Goal: Find specific fact: Find specific page/section

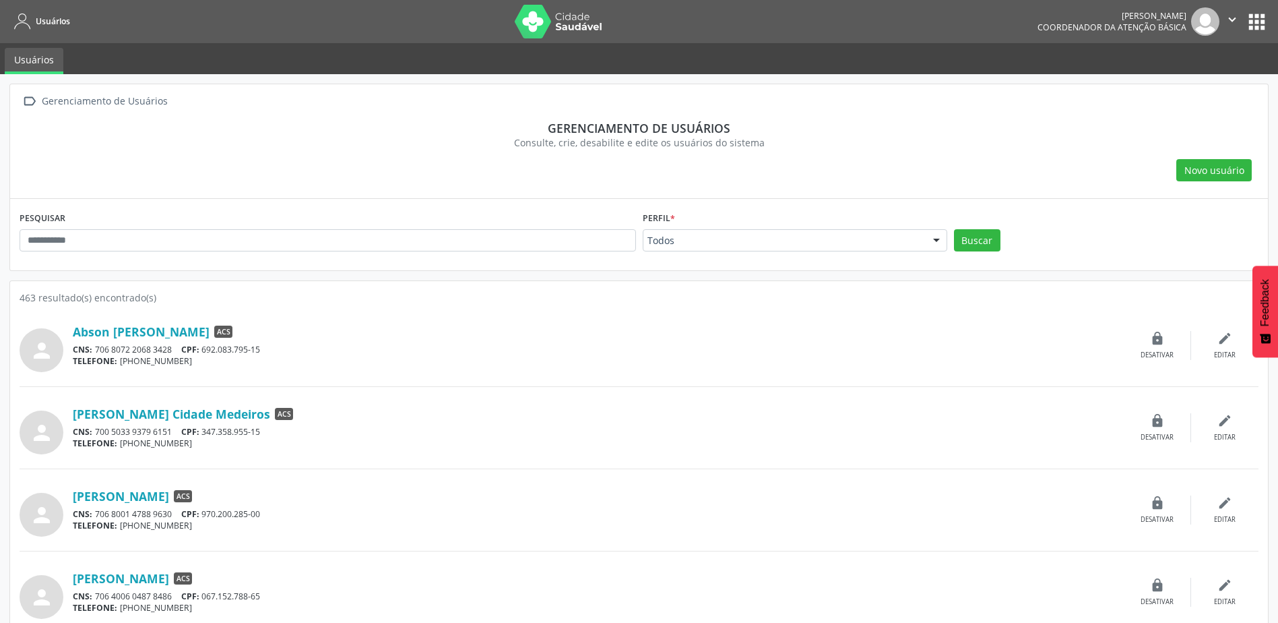
click at [345, 255] on div "PESQUISAR" at bounding box center [327, 234] width 623 height 53
click at [344, 252] on div "PESQUISAR" at bounding box center [327, 234] width 623 height 53
click at [339, 247] on input "text" at bounding box center [328, 240] width 617 height 23
click at [954, 229] on button "Buscar" at bounding box center [977, 240] width 47 height 23
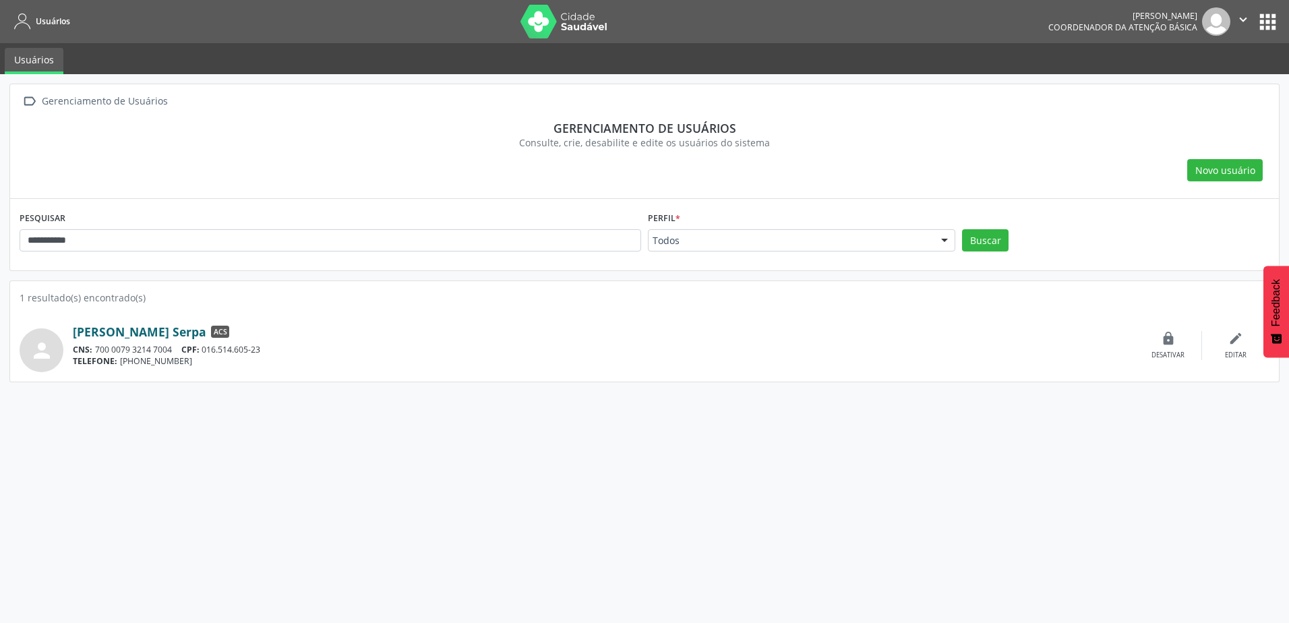
click at [147, 332] on link "[PERSON_NAME] Serpa" at bounding box center [139, 331] width 133 height 15
drag, startPoint x: 226, startPoint y: 247, endPoint x: 2, endPoint y: 284, distance: 227.5
click at [2, 284] on div "**********" at bounding box center [644, 348] width 1289 height 549
type input "*******"
click at [962, 229] on button "Buscar" at bounding box center [985, 240] width 47 height 23
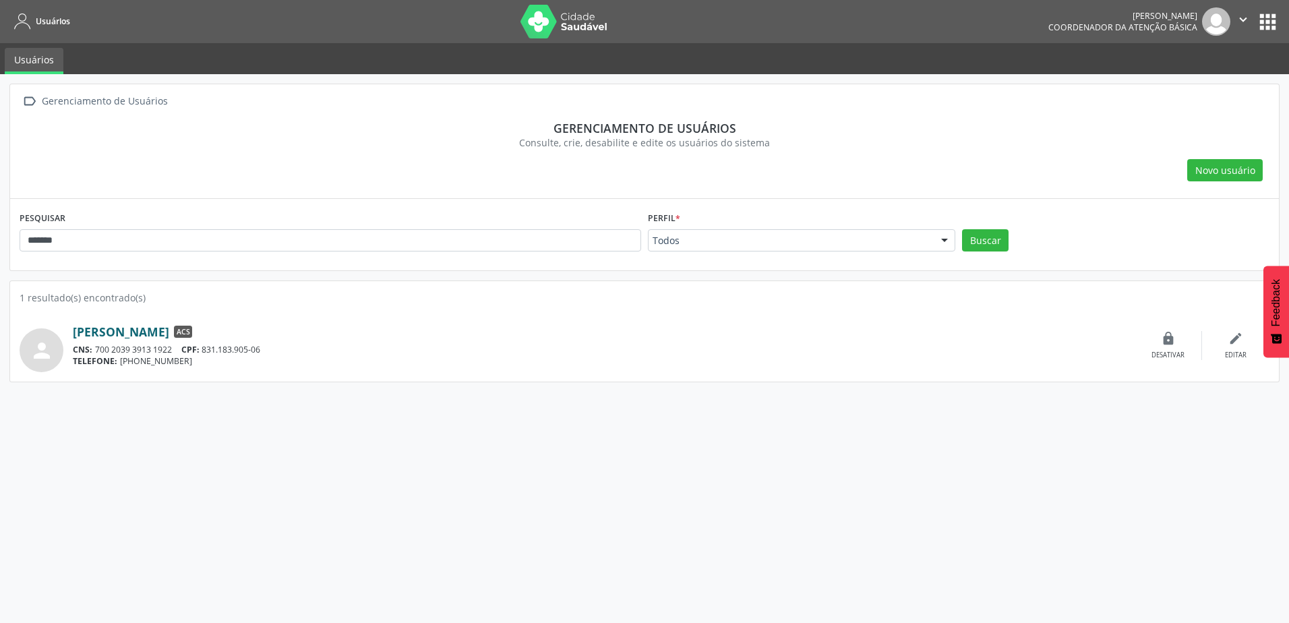
click at [162, 335] on link "[PERSON_NAME]" at bounding box center [121, 331] width 96 height 15
click at [133, 338] on link "[PERSON_NAME]" at bounding box center [121, 331] width 96 height 15
